Goal: Task Accomplishment & Management: Manage account settings

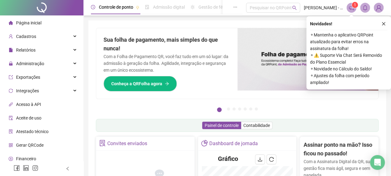
click at [385, 19] on div "Novidades ! ⚬ Mantenha o aplicativo QRPoint atualizado para evitar erros na ass…" at bounding box center [348, 52] width 85 height 73
click at [385, 22] on icon "close" at bounding box center [383, 24] width 4 height 4
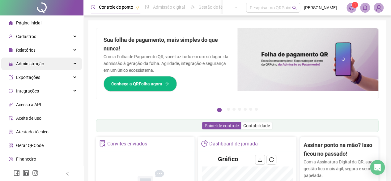
click at [59, 58] on div "Administração" at bounding box center [41, 63] width 81 height 12
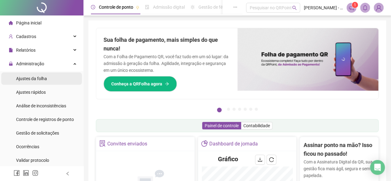
click at [50, 75] on li "Ajustes da folha" at bounding box center [41, 78] width 81 height 12
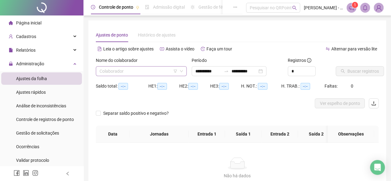
click at [127, 71] on input "search" at bounding box center [138, 70] width 78 height 9
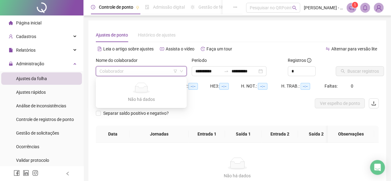
click at [133, 66] on input "search" at bounding box center [138, 70] width 78 height 9
click at [151, 66] on input "search" at bounding box center [138, 70] width 78 height 9
type input "**********"
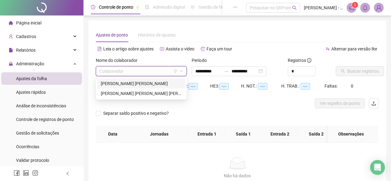
click at [139, 82] on div "[PERSON_NAME] [PERSON_NAME]" at bounding box center [141, 83] width 81 height 7
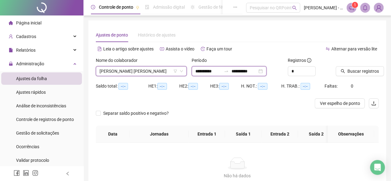
click at [221, 70] on input "**********" at bounding box center [208, 71] width 26 height 7
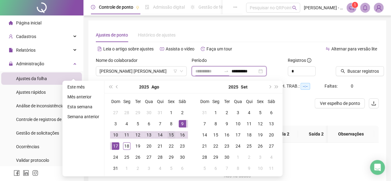
type input "**********"
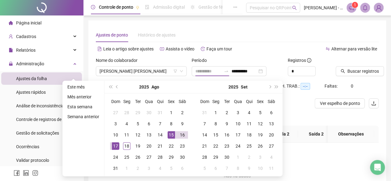
click at [172, 135] on div "15" at bounding box center [170, 134] width 7 height 7
type input "**********"
click at [124, 145] on div "18" at bounding box center [126, 145] width 7 height 7
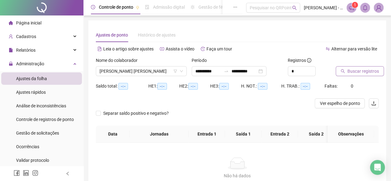
click at [355, 68] on span "Buscar registros" at bounding box center [363, 71] width 32 height 7
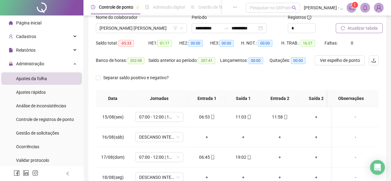
scroll to position [45, 0]
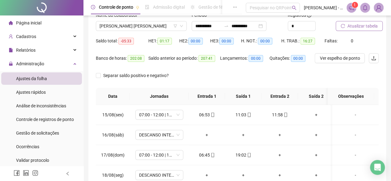
click at [367, 30] on button "Atualizar tabela" at bounding box center [358, 26] width 47 height 10
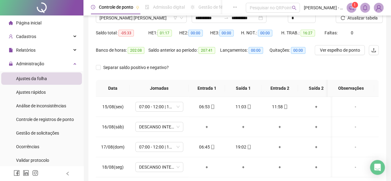
scroll to position [53, 0]
click at [362, 16] on span "Atualizar tabela" at bounding box center [362, 18] width 30 height 7
click at [316, 108] on div "+" at bounding box center [316, 106] width 27 height 7
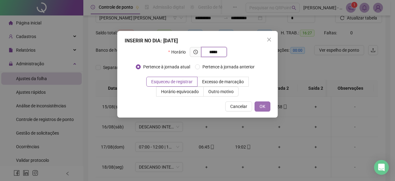
type input "*****"
click at [263, 108] on span "OK" at bounding box center [263, 106] width 6 height 7
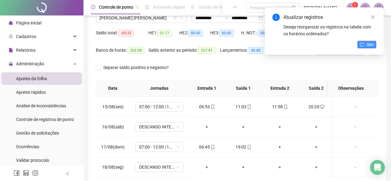
click at [373, 43] on span "Sim" at bounding box center [369, 44] width 7 height 7
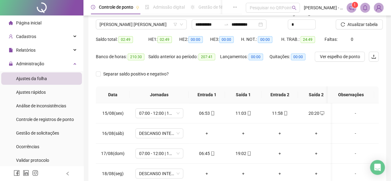
scroll to position [44, 0]
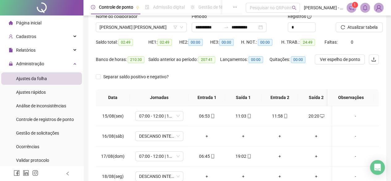
click at [351, 41] on span "0" at bounding box center [352, 42] width 2 height 5
click at [334, 42] on span "Faltas:" at bounding box center [331, 42] width 14 height 5
click at [335, 42] on span "Faltas:" at bounding box center [331, 42] width 14 height 5
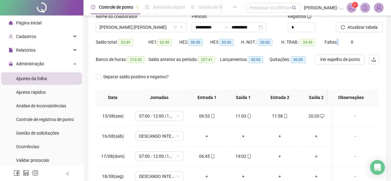
click at [335, 42] on span "Faltas:" at bounding box center [331, 42] width 14 height 5
click at [351, 44] on span "0" at bounding box center [352, 42] width 2 height 5
click at [351, 43] on span "0" at bounding box center [352, 42] width 2 height 5
click at [335, 43] on span "Faltas:" at bounding box center [331, 42] width 14 height 5
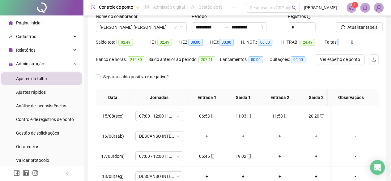
click at [335, 43] on span "Faltas:" at bounding box center [331, 42] width 14 height 5
click at [326, 43] on span "Faltas:" at bounding box center [331, 42] width 14 height 5
click at [356, 48] on div "Saldo total: 02:49 HE 1: 02:49 HE 2: 00:00 HE 3: 00:00 H. NOT.: 00:00 H. TRAB.:…" at bounding box center [237, 45] width 283 height 17
click at [355, 30] on span "Atualizar tabela" at bounding box center [362, 27] width 30 height 7
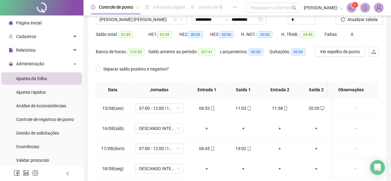
scroll to position [54, 0]
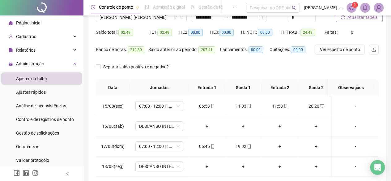
click at [355, 20] on span "Atualizar tabela" at bounding box center [362, 17] width 30 height 7
click at [351, 32] on span "0" at bounding box center [352, 32] width 2 height 5
click at [335, 32] on span "Faltas:" at bounding box center [331, 32] width 14 height 5
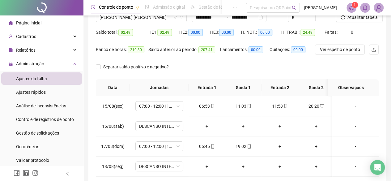
click at [325, 32] on span "Faltas:" at bounding box center [331, 32] width 14 height 5
click at [344, 22] on button "Atualizar tabela" at bounding box center [358, 17] width 47 height 10
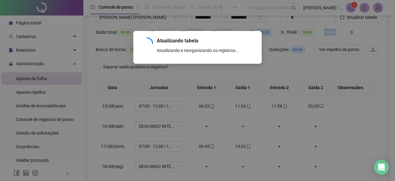
click at [367, 27] on div "Atualizando tabela Atualizando e reorganizando os registros... OK" at bounding box center [197, 90] width 395 height 181
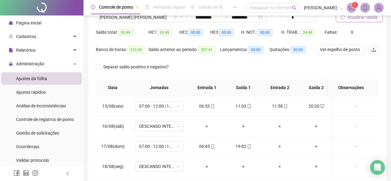
click at [366, 15] on span "Atualizar tabela" at bounding box center [362, 17] width 30 height 7
click at [362, 18] on span "Atualizar tabela" at bounding box center [362, 17] width 30 height 7
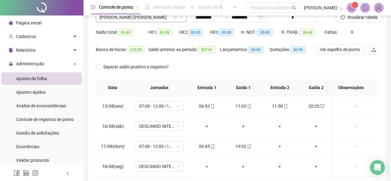
click at [146, 19] on span "[PERSON_NAME] [PERSON_NAME]" at bounding box center [140, 17] width 83 height 9
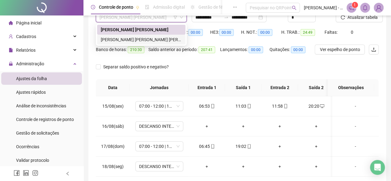
click at [141, 37] on div "[PERSON_NAME] [PERSON_NAME] [PERSON_NAME]" at bounding box center [141, 39] width 81 height 7
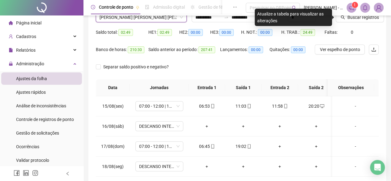
click at [378, 23] on div "Buscar registros" at bounding box center [357, 15] width 48 height 24
click at [376, 19] on span "Buscar registros" at bounding box center [363, 17] width 32 height 7
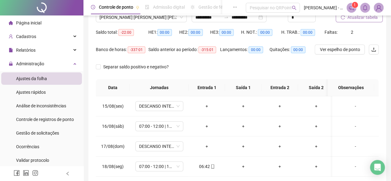
click at [376, 19] on span "Atualizar tabela" at bounding box center [362, 17] width 30 height 7
click at [365, 19] on span "Atualizar tabela" at bounding box center [362, 17] width 30 height 7
click at [166, 125] on span "07:00 - 12:00 | 13:00 - 19:00" at bounding box center [159, 125] width 40 height 9
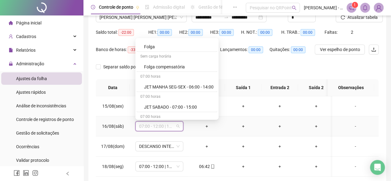
scroll to position [598, 0]
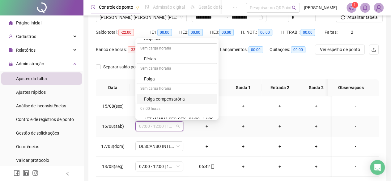
click at [166, 75] on div "Folga" at bounding box center [179, 78] width 70 height 7
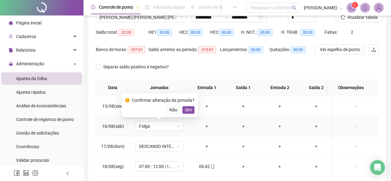
click at [189, 114] on div "Confirmar alteração da jornada? Não Sim" at bounding box center [159, 105] width 77 height 24
click at [188, 111] on span "Sim" at bounding box center [188, 109] width 7 height 7
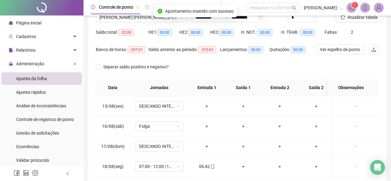
click at [344, 23] on div "Atualizar tabela" at bounding box center [357, 15] width 48 height 24
click at [345, 21] on button "Atualizar tabela" at bounding box center [358, 17] width 47 height 10
